Goal: Transaction & Acquisition: Download file/media

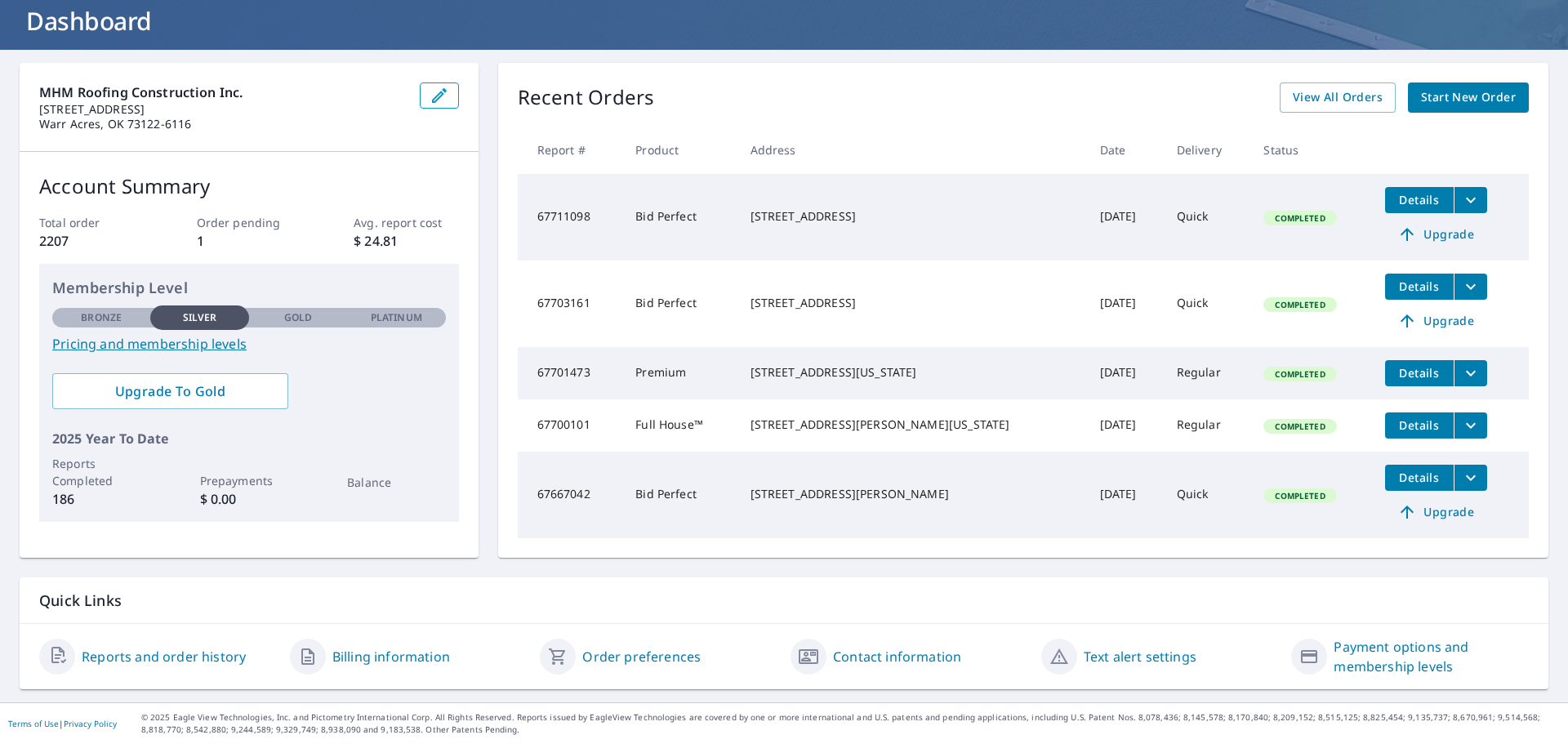
scroll to position [114, 0]
click at [174, 660] on link "Reports and order history" at bounding box center [163, 656] width 164 height 20
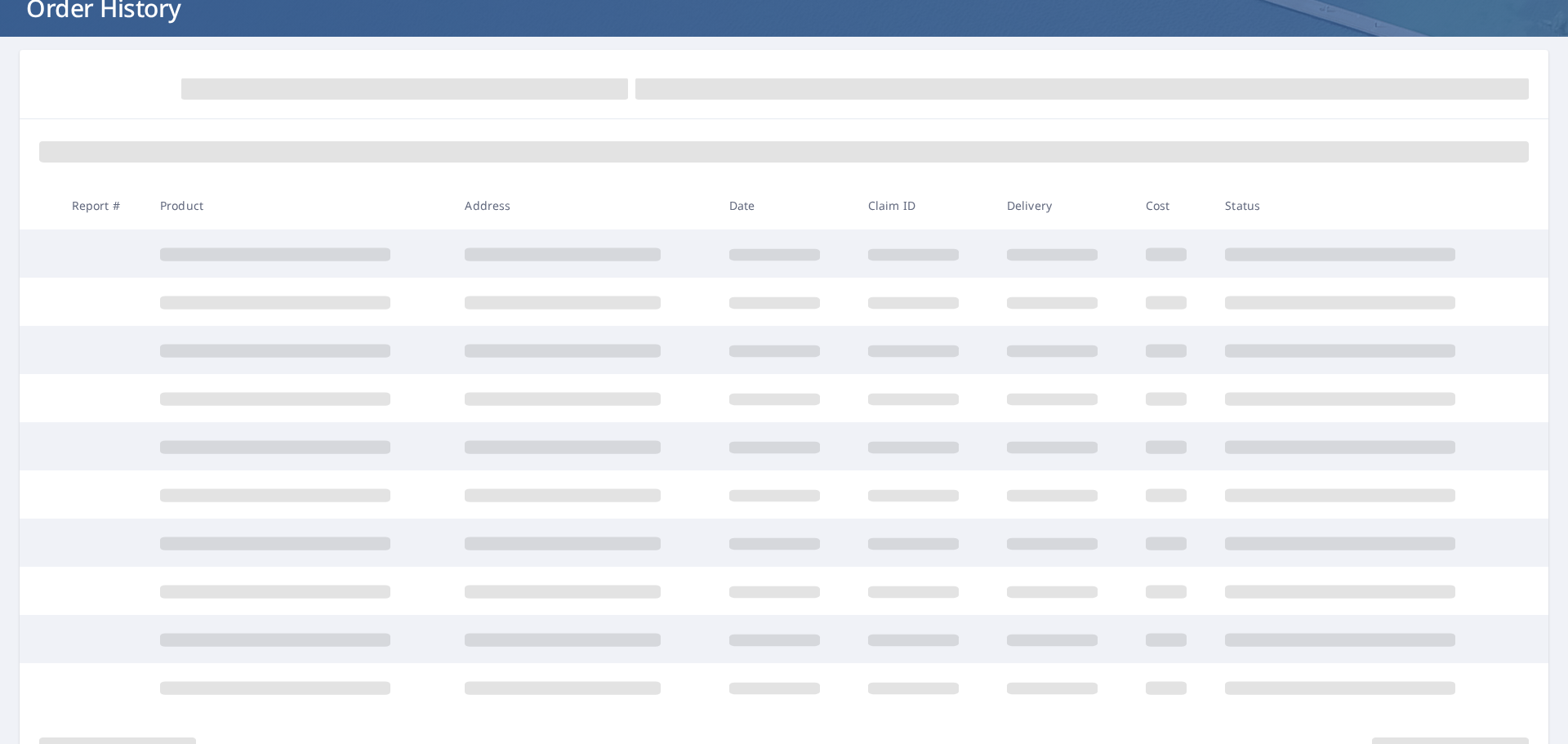
scroll to position [114, 0]
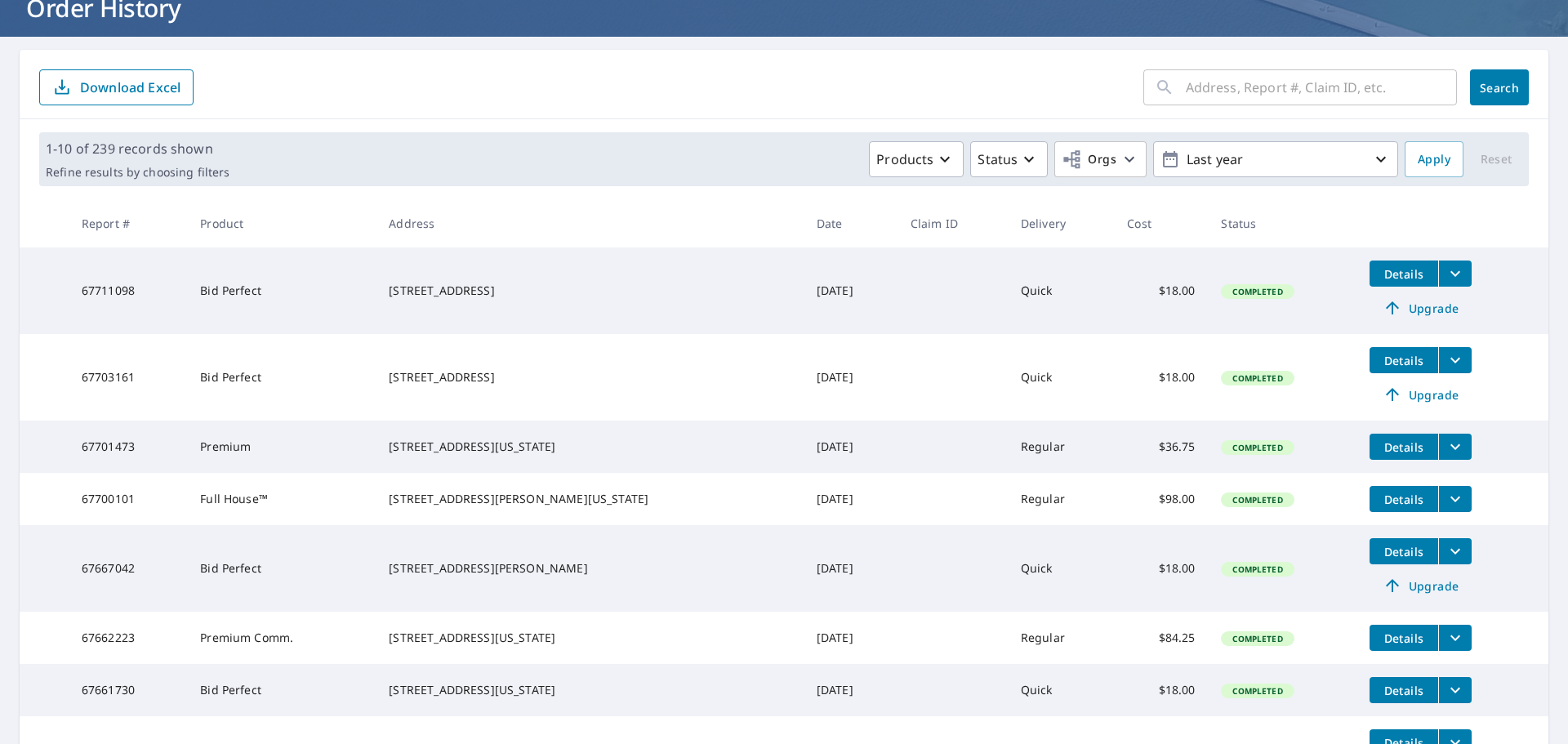
click at [1445, 505] on icon "filesDropdownBtn-67700101" at bounding box center [1455, 498] width 20 height 20
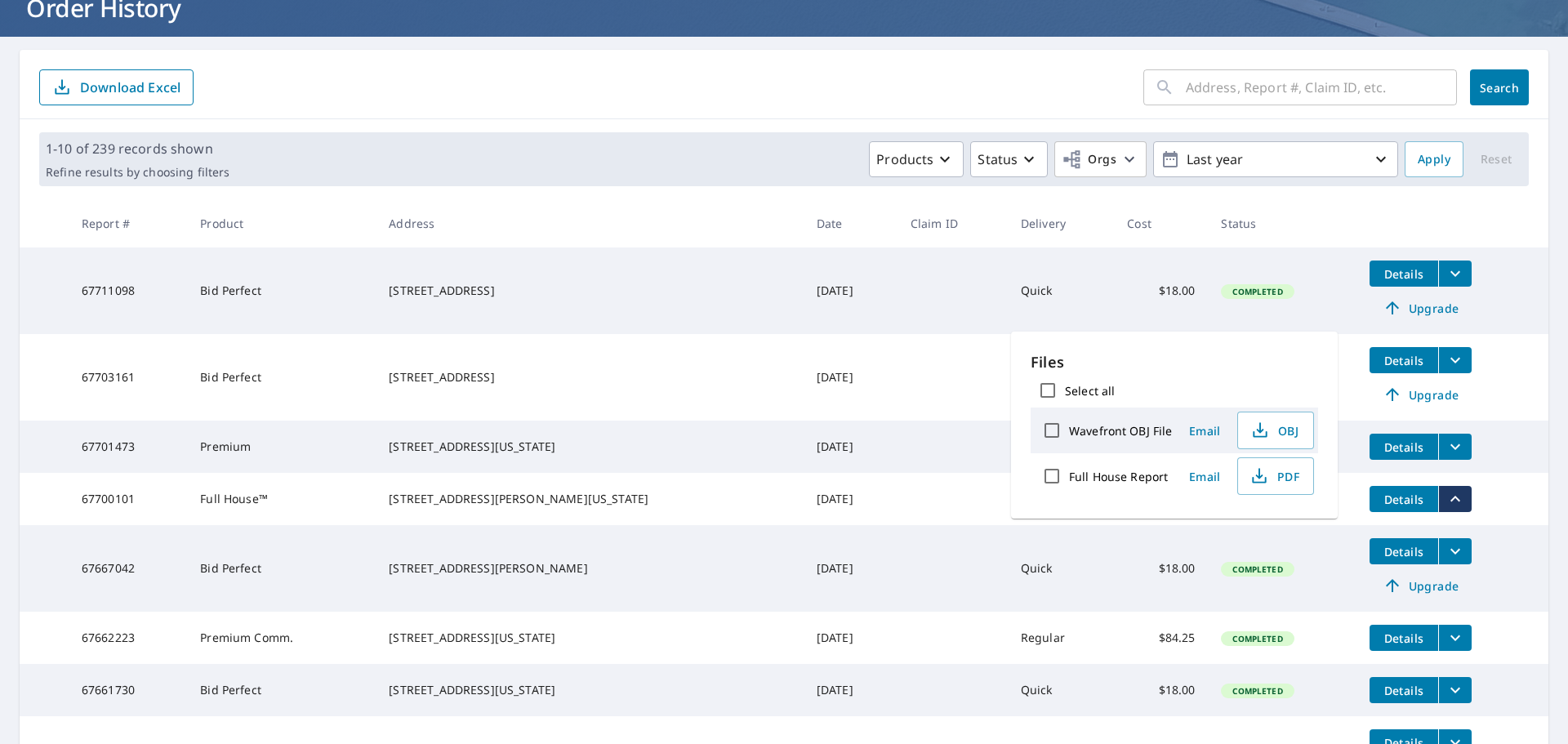
click at [1379, 507] on span "Details" at bounding box center [1403, 499] width 49 height 16
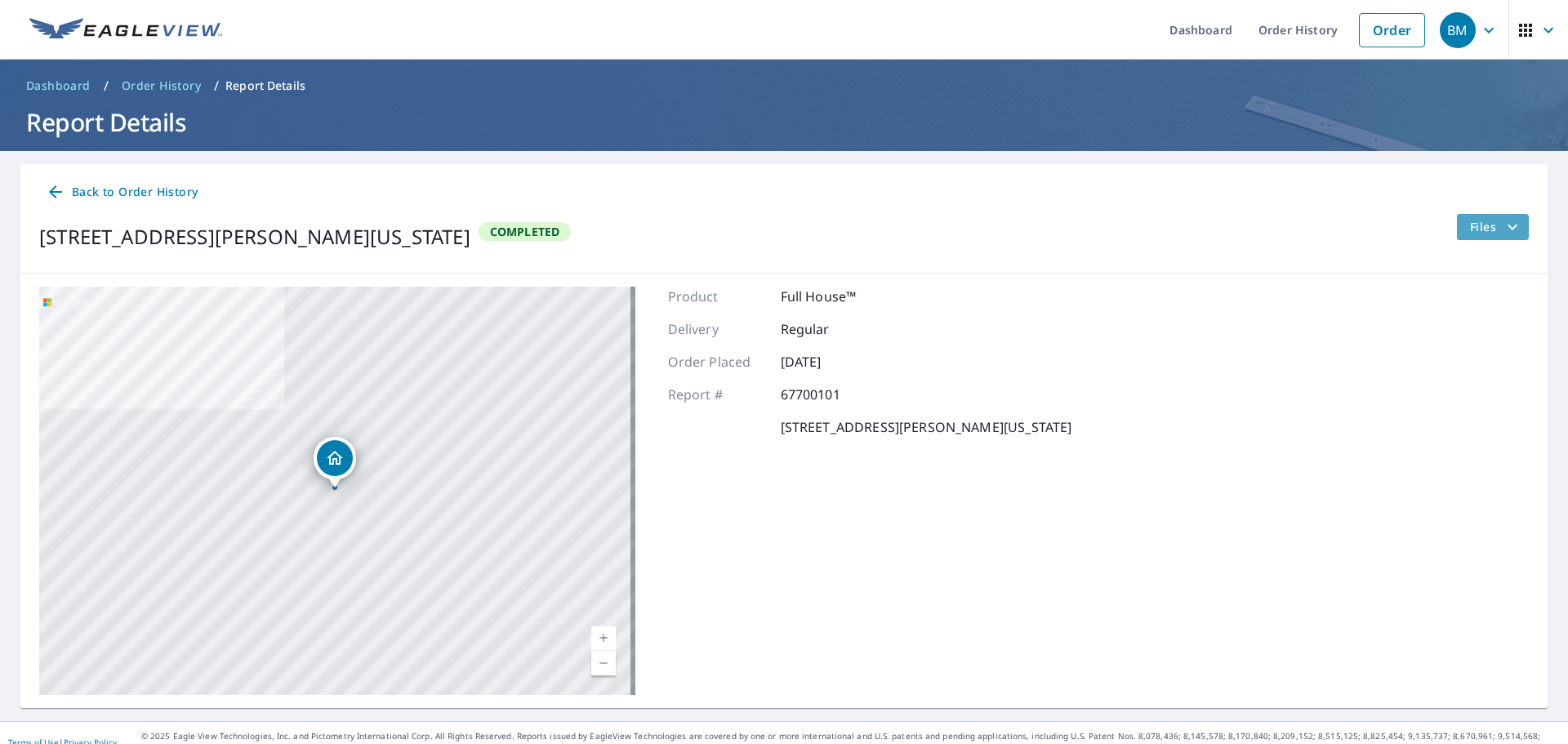
click at [1502, 219] on icon "filesDropdownBtn-67700101" at bounding box center [1512, 226] width 20 height 20
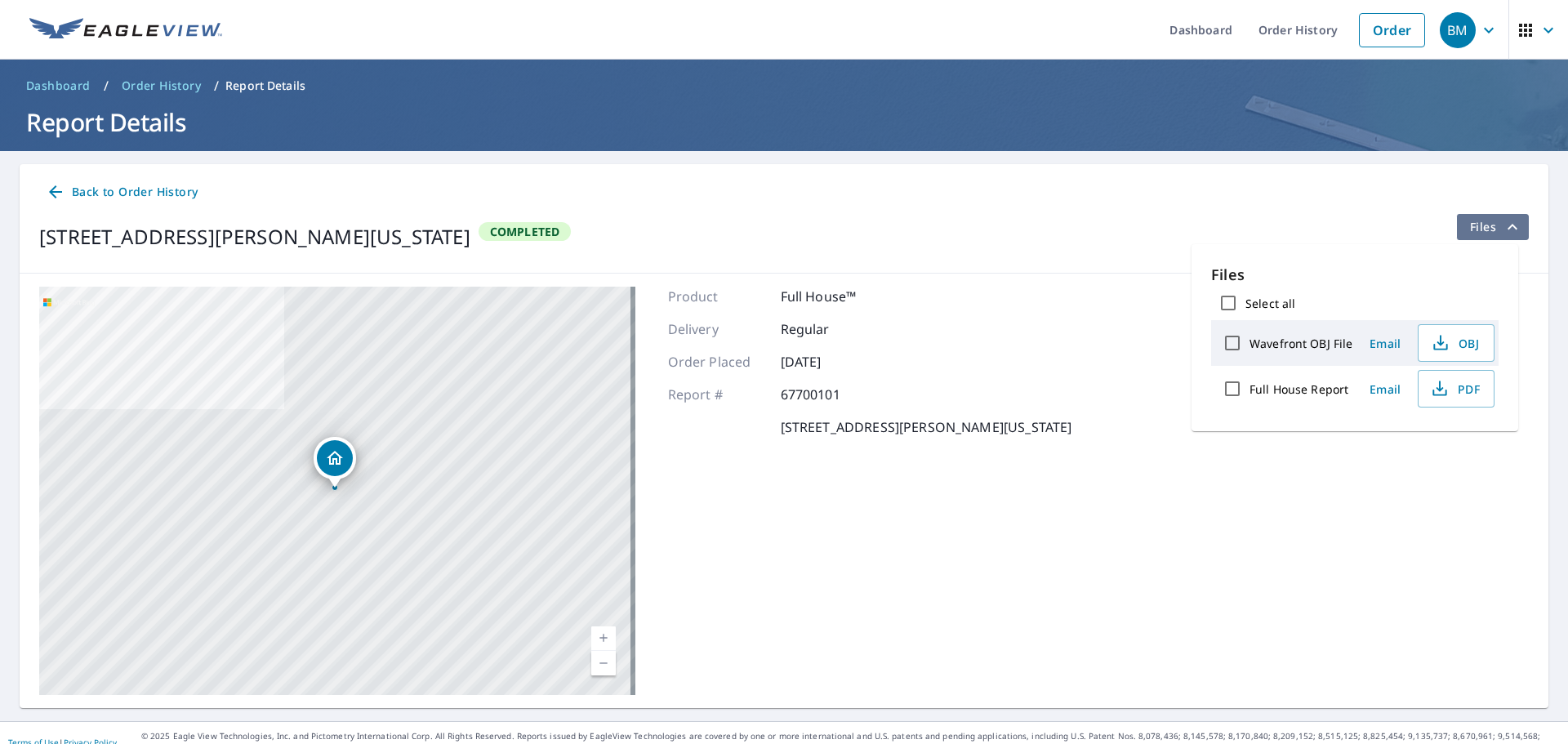
click at [1502, 219] on icon "filesDropdownBtn-67700101" at bounding box center [1512, 226] width 20 height 20
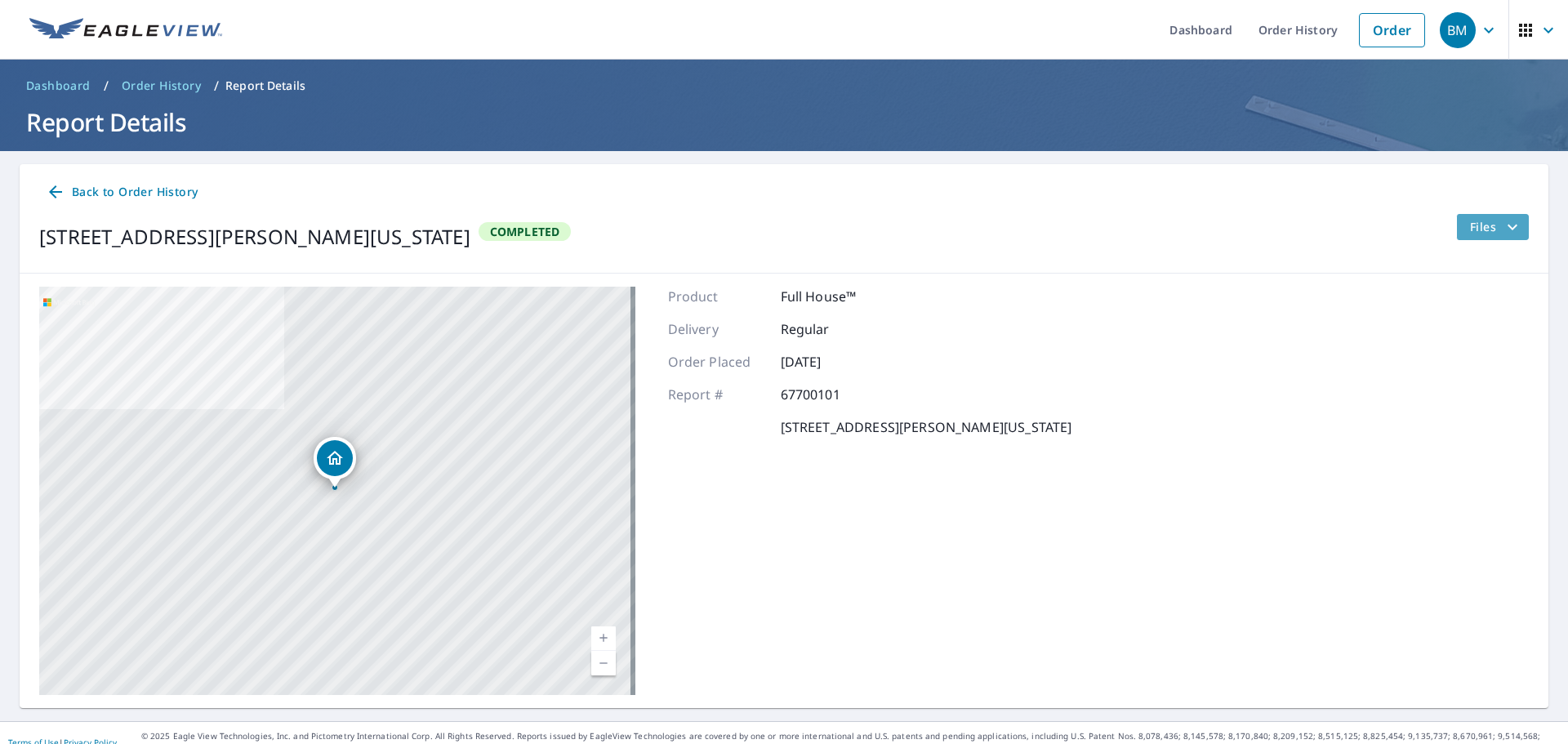
click at [1502, 219] on icon "filesDropdownBtn-67700101" at bounding box center [1512, 226] width 20 height 20
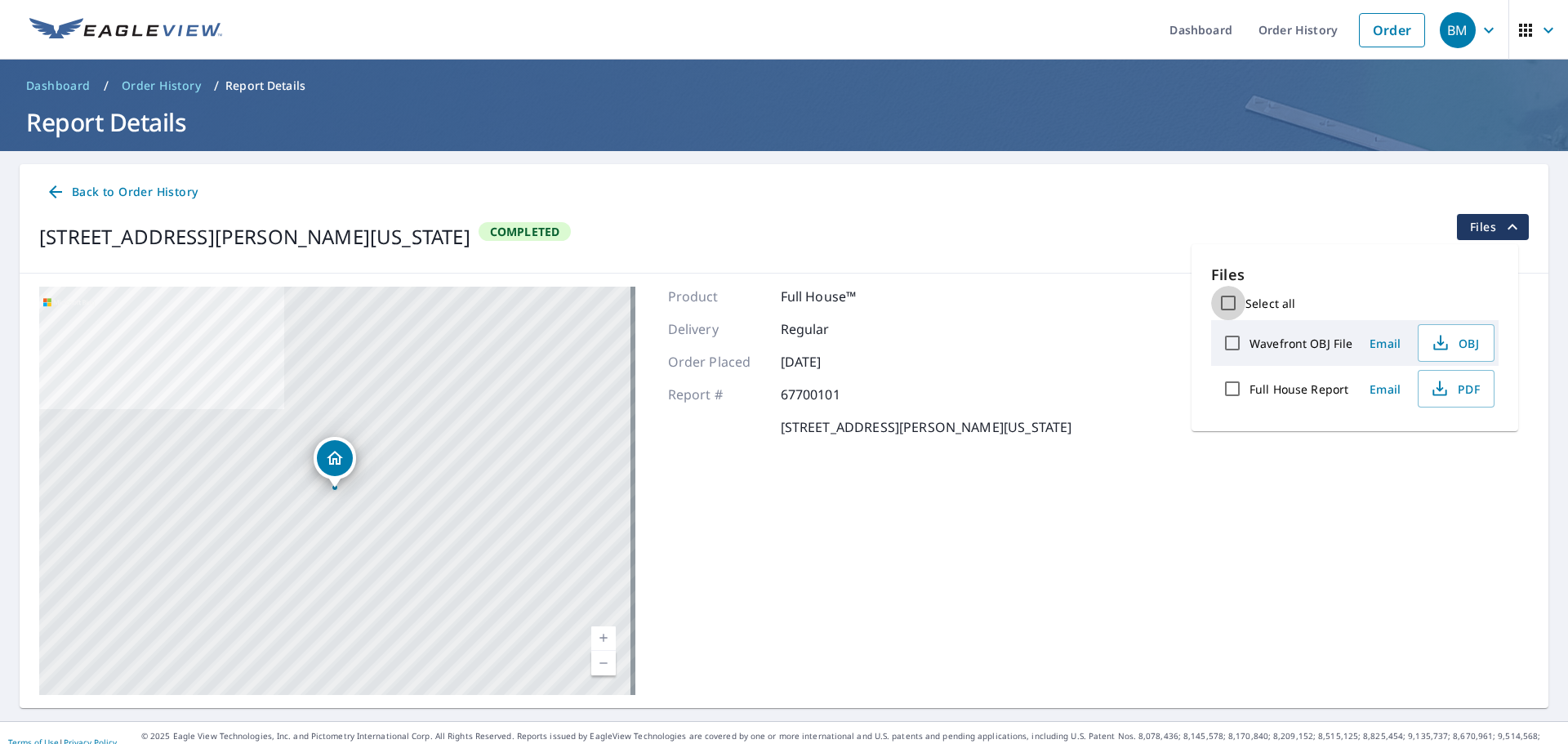
click at [1233, 298] on input "Select all" at bounding box center [1228, 302] width 35 height 35
checkbox input "true"
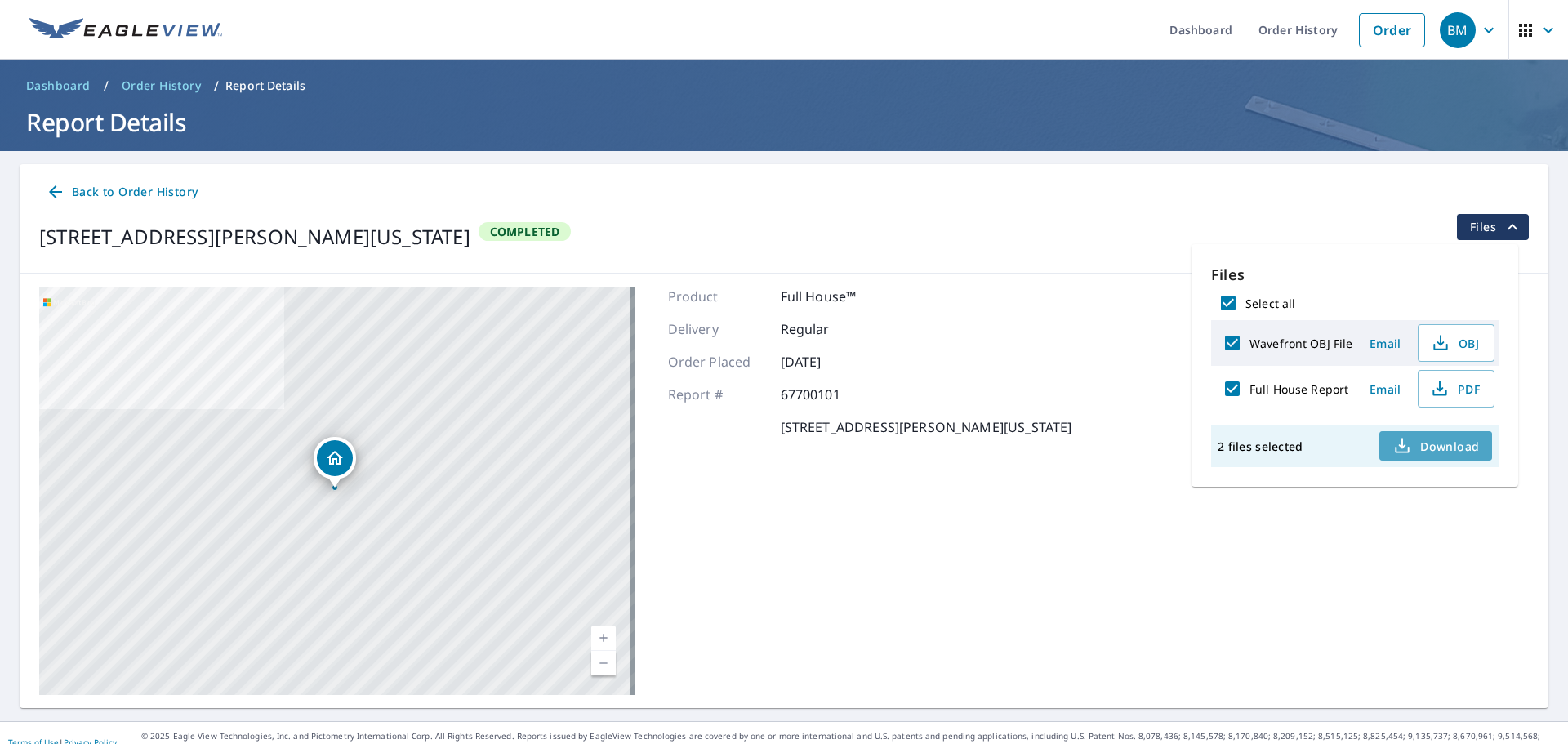
click at [1440, 445] on span "Download" at bounding box center [1435, 445] width 86 height 20
